Goal: Task Accomplishment & Management: Manage account settings

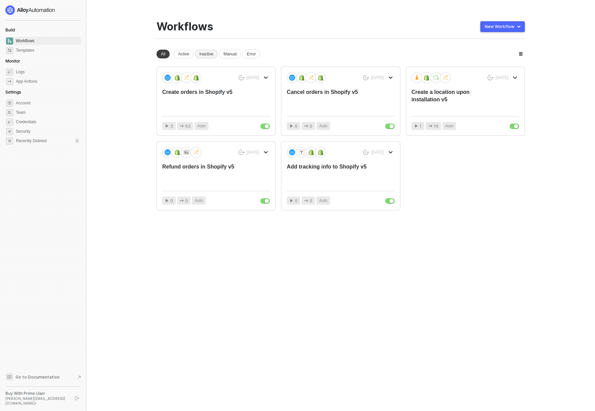
click at [204, 53] on div "Inactive" at bounding box center [206, 54] width 23 height 9
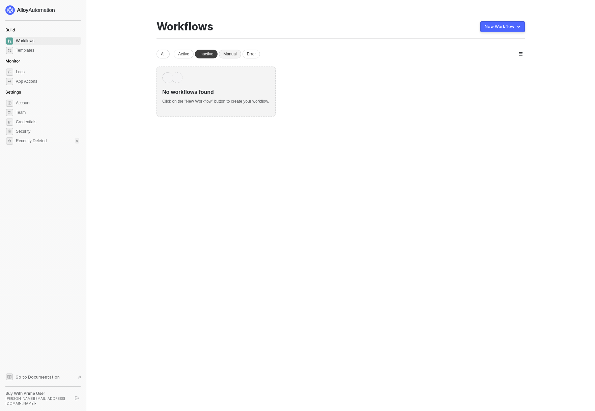
click at [234, 52] on div "Manual" at bounding box center [230, 54] width 22 height 9
click at [257, 52] on div "Error" at bounding box center [252, 54] width 18 height 9
click at [180, 53] on div "Active" at bounding box center [184, 54] width 20 height 9
click at [25, 49] on span "Templates" at bounding box center [47, 50] width 63 height 8
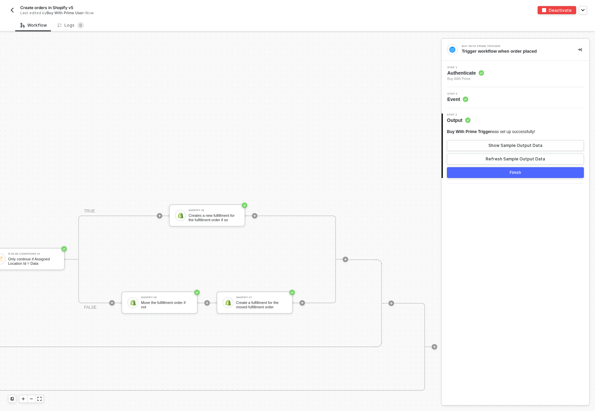
scroll to position [313, 2078]
click at [516, 175] on div "Finish" at bounding box center [515, 172] width 11 height 5
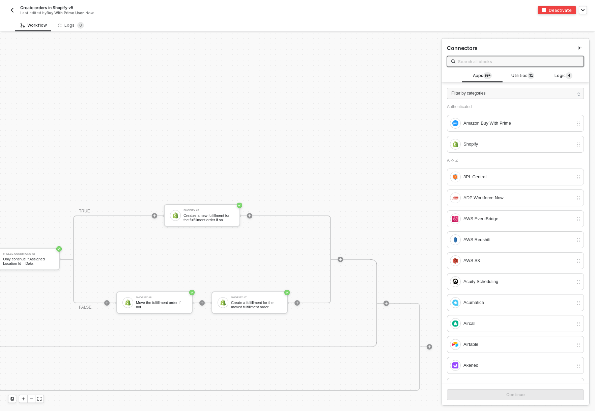
click at [10, 9] on img "button" at bounding box center [11, 9] width 5 height 5
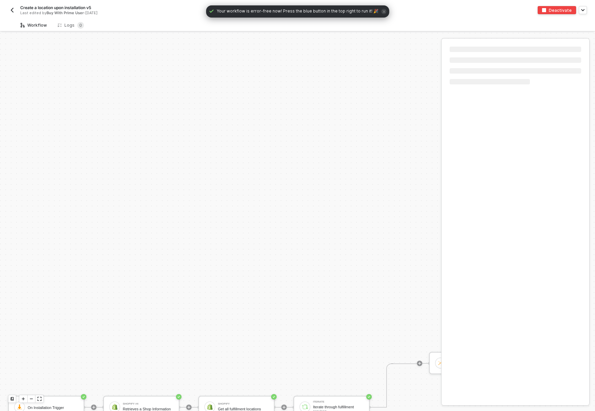
scroll to position [187, 0]
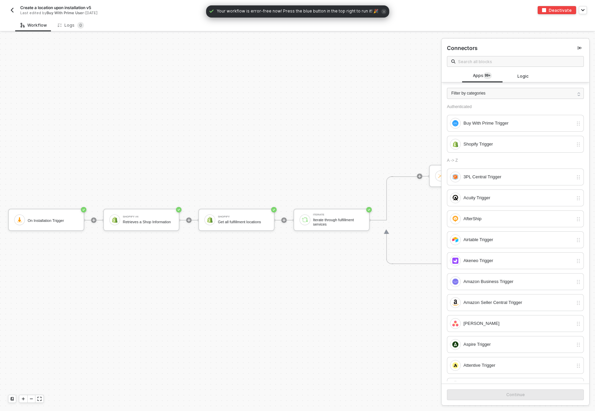
click at [10, 8] on img "button" at bounding box center [11, 9] width 5 height 5
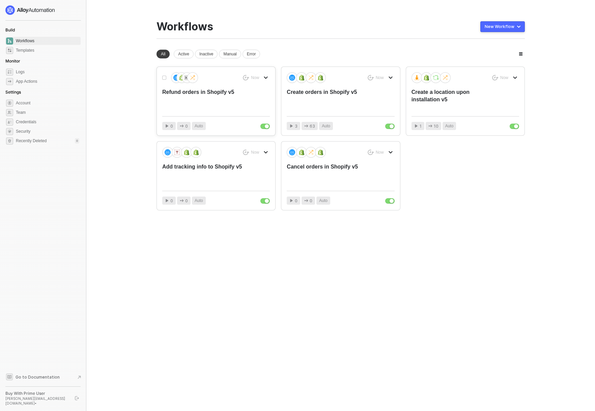
click at [223, 91] on div "Refund orders in Shopify v5" at bounding box center [205, 99] width 86 height 22
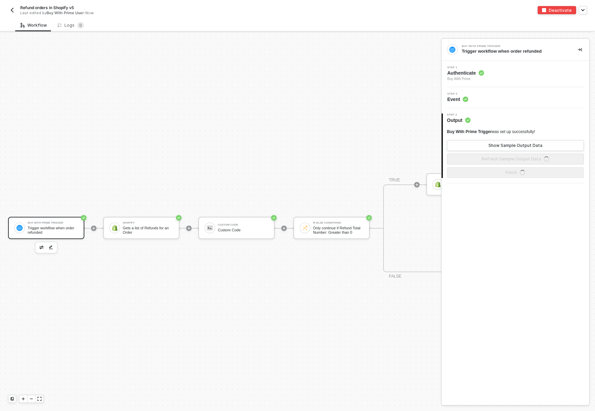
scroll to position [12, 0]
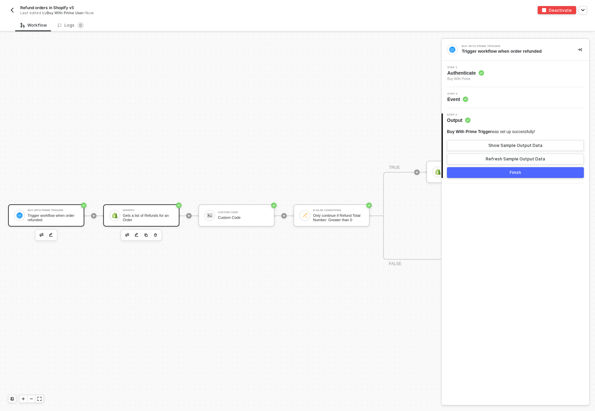
click at [145, 215] on div "Gets a list of Refunds for an Order" at bounding box center [148, 217] width 51 height 8
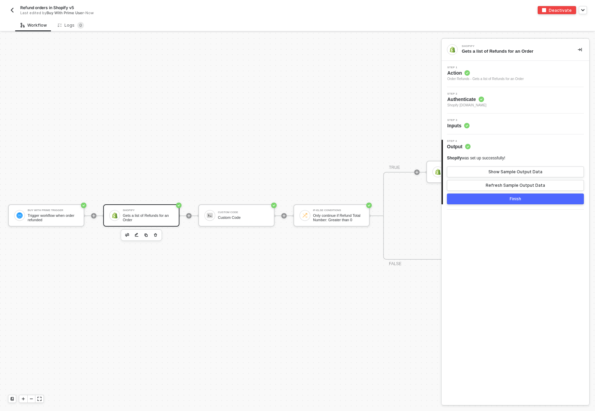
click at [13, 9] on img "button" at bounding box center [11, 9] width 5 height 5
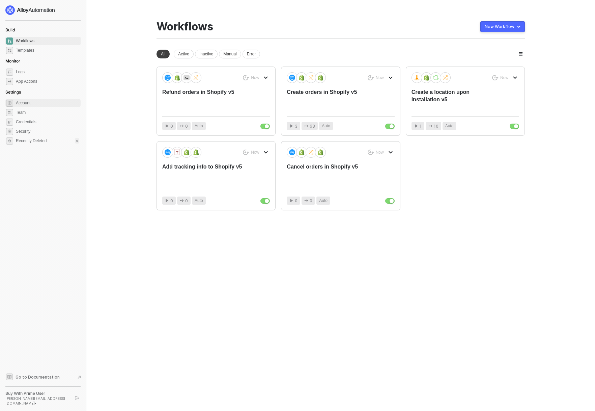
click at [36, 104] on span "Account" at bounding box center [47, 103] width 63 height 8
click at [79, 399] on button "button" at bounding box center [77, 398] width 8 height 8
click at [39, 107] on span "Account" at bounding box center [47, 103] width 63 height 8
